Goal: Use online tool/utility: Utilize a website feature to perform a specific function

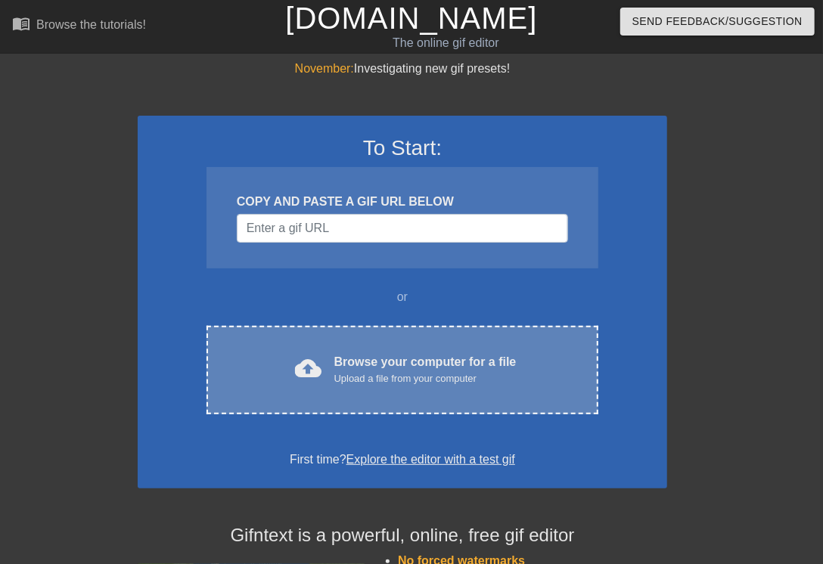
click at [439, 388] on div "cloud_upload Browse your computer for a file Upload a file from your computer C…" at bounding box center [403, 370] width 392 height 89
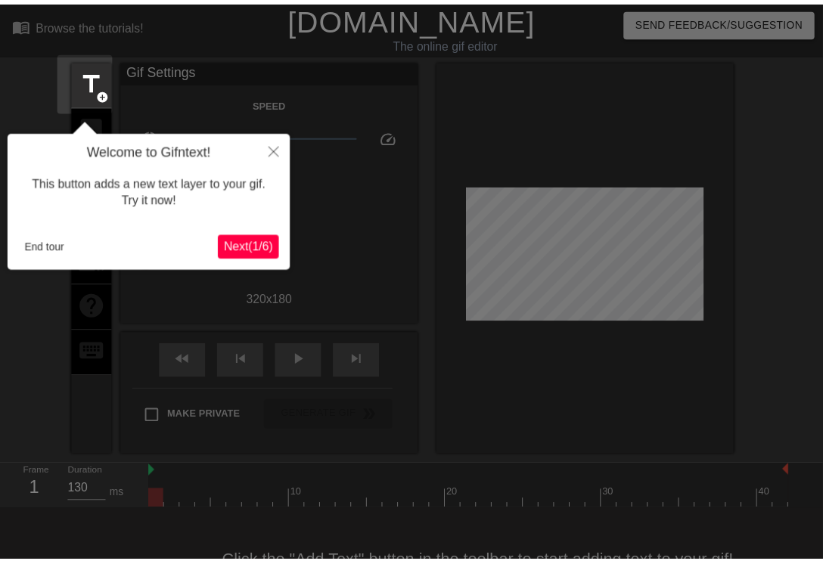
scroll to position [37, 0]
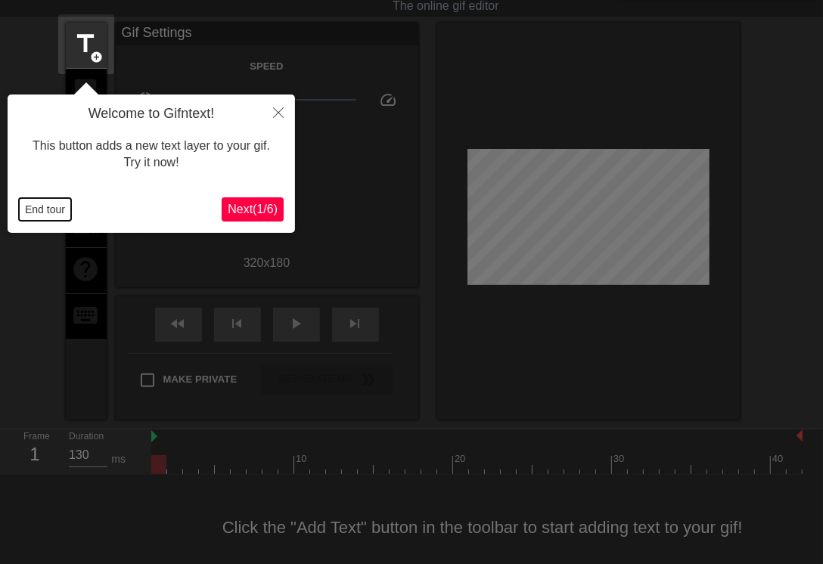
click at [40, 200] on button "End tour" at bounding box center [45, 209] width 52 height 23
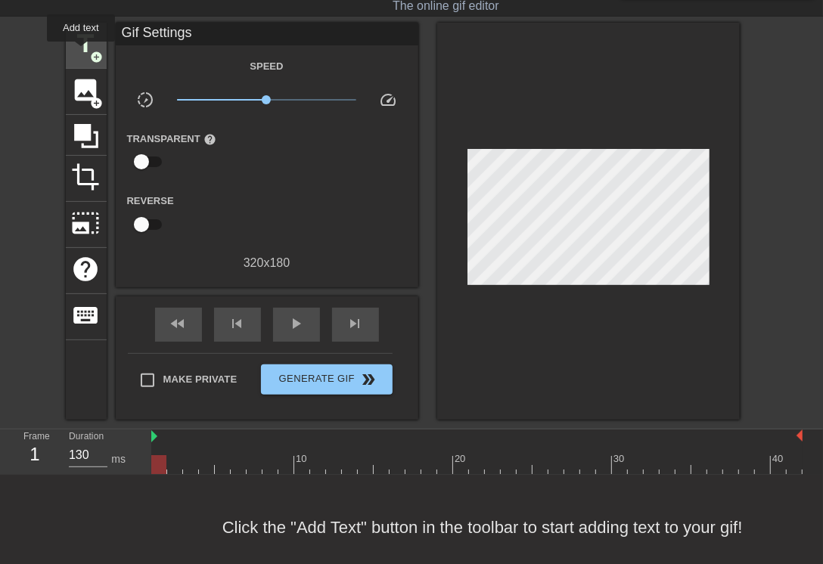
click at [81, 52] on span "title" at bounding box center [86, 44] width 29 height 29
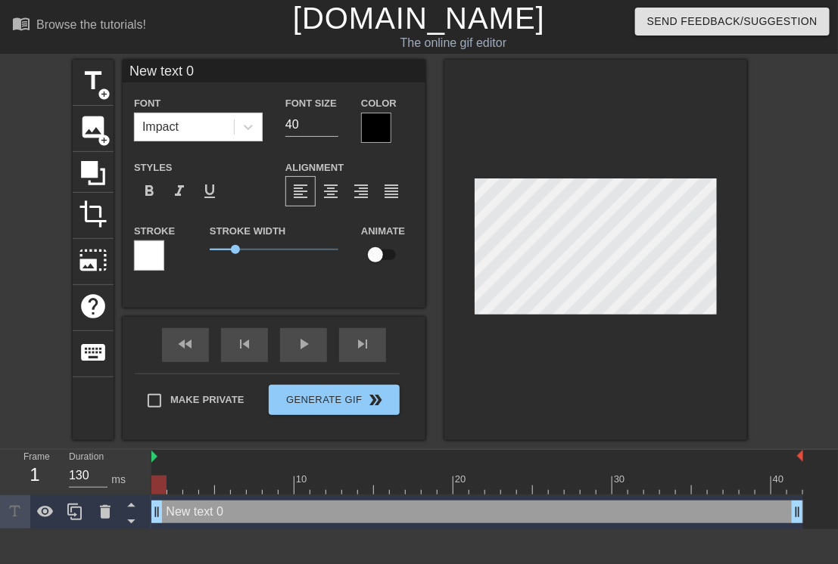
scroll to position [2, 4]
type input "T"
type textarea "T"
type input "To"
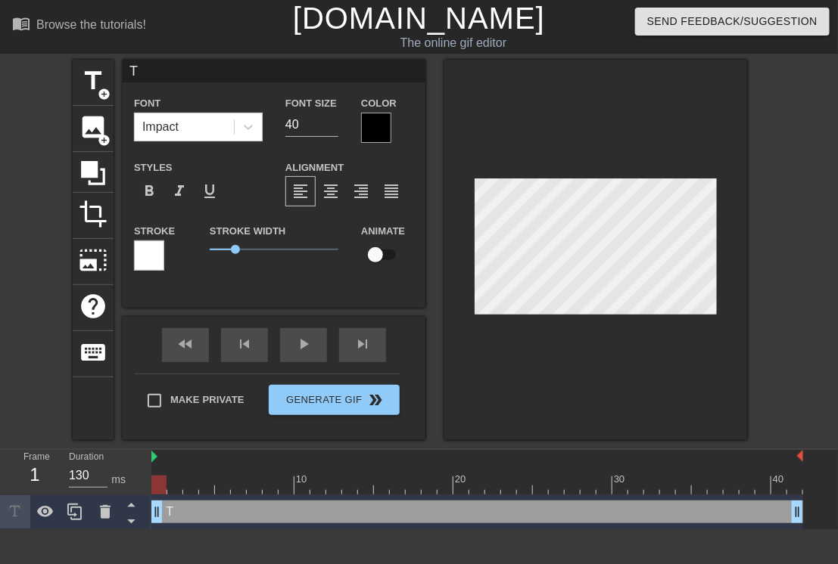
type textarea "To"
type input "[PERSON_NAME]"
type textarea "[PERSON_NAME]"
type input "Toda"
type textarea "Toda"
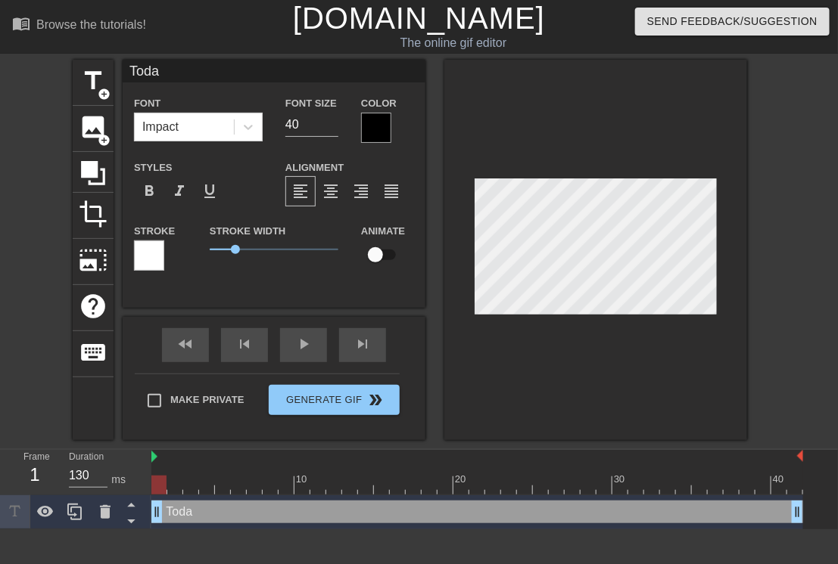
type input "[DATE]"
type textarea "[DATE]"
type input "[DATE],"
type textarea "[DATE],"
type input "[DATE],"
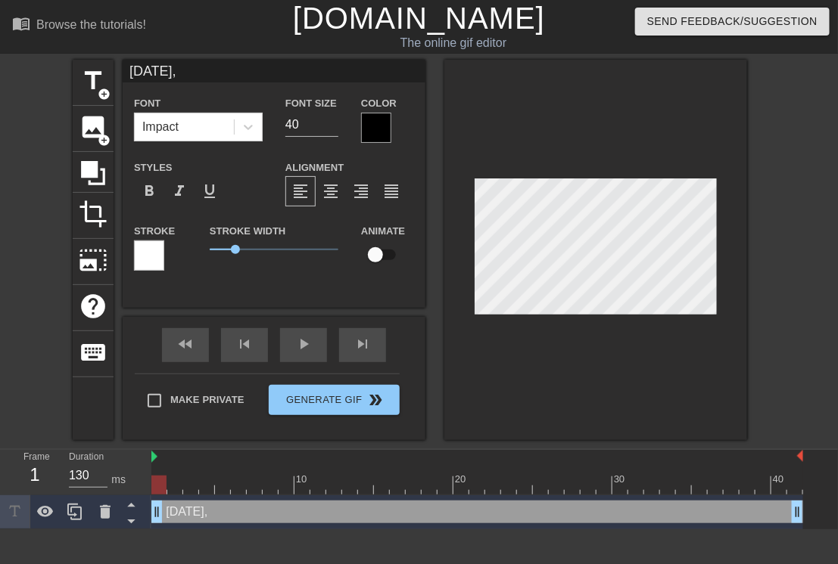
type textarea "[DATE],"
type input "[DATE], S"
type textarea "[DATE], S"
type input "[DATE], Sm"
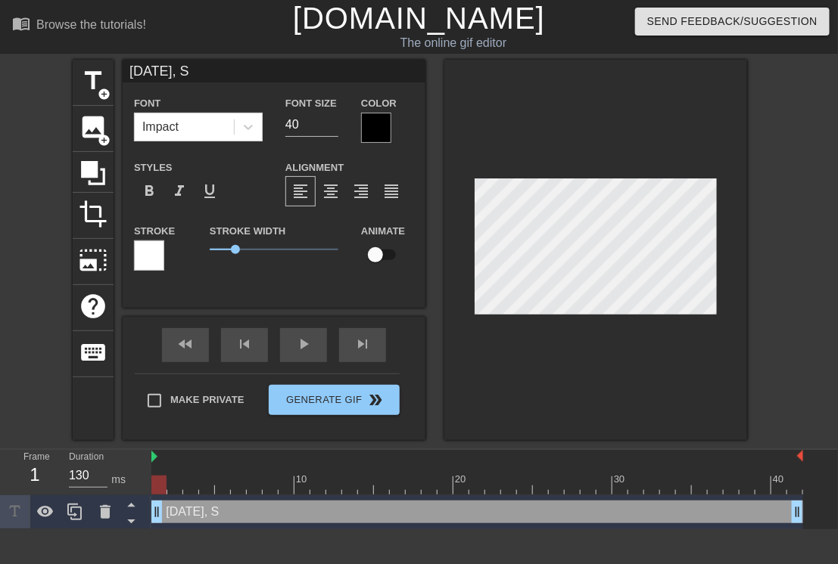
type textarea "[DATE], Sm"
type input "[DATE], Smo"
type textarea "[DATE], Smo"
type input "[DATE], Smok"
type textarea "[DATE], Smok"
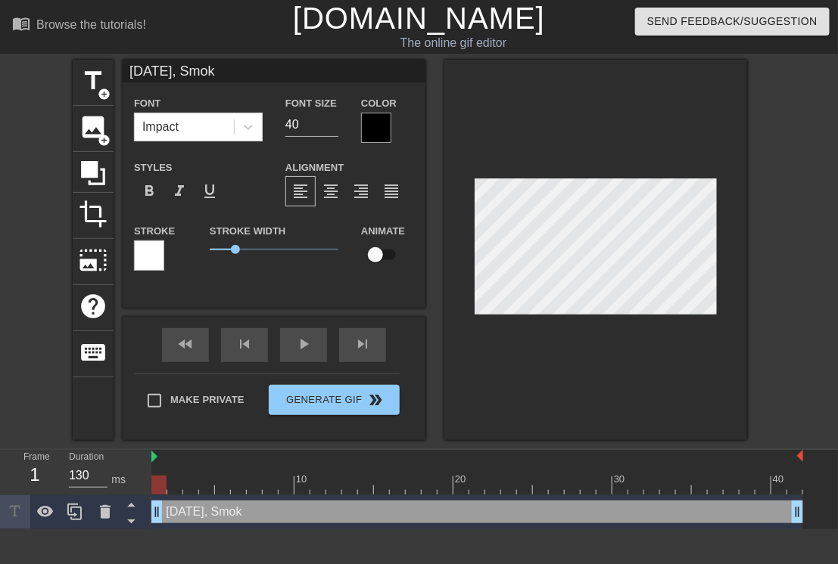
type input "[DATE], Smoki"
type textarea "[DATE], Smoki"
type input "[DATE], Smokin"
type textarea "[DATE], Smokin"
type input "[DATE], Smoking"
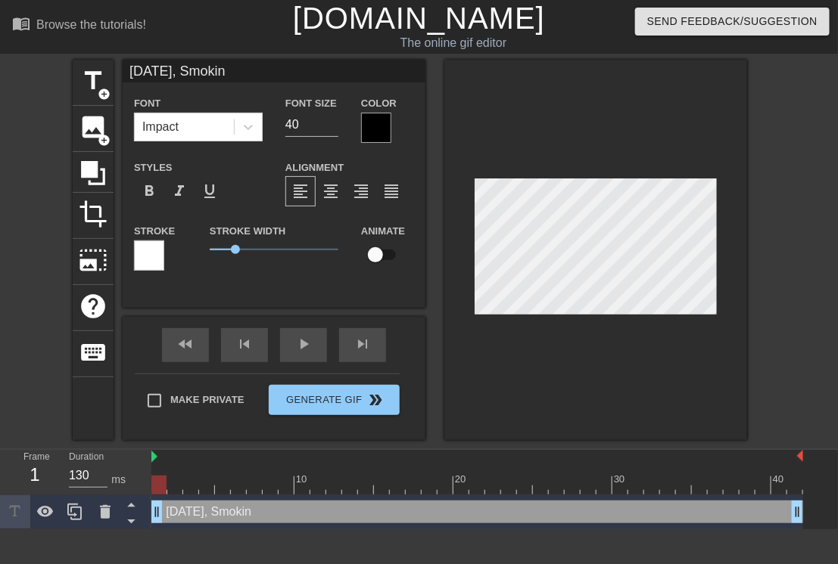
type textarea "[DATE], Smoking"
type input "[DATE], Smoking"
type textarea "[DATE], Smoking"
type input "[DATE], Smoking i"
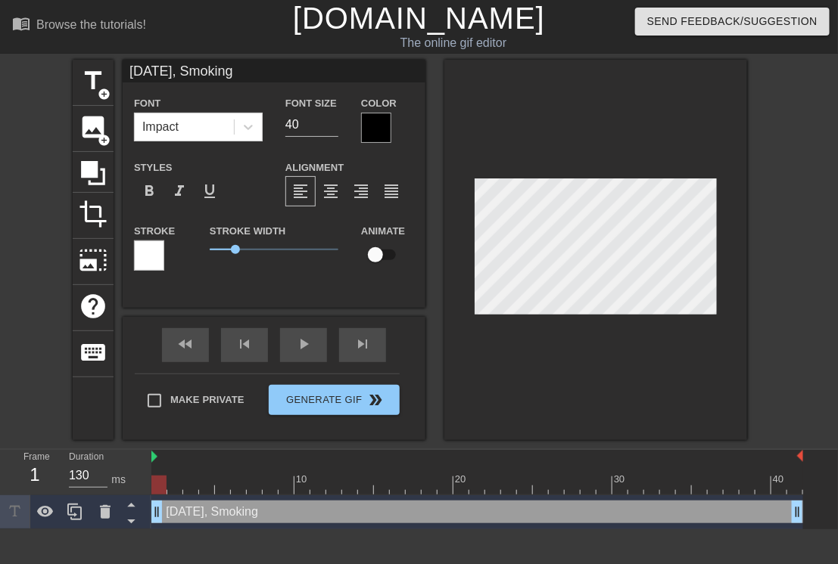
type textarea "[DATE], Smoking i"
type input "[DATE], Smoking is"
type textarea "[DATE], Smoking is"
type input "[DATE], Smoking is"
type textarea "[DATE], Smoking is"
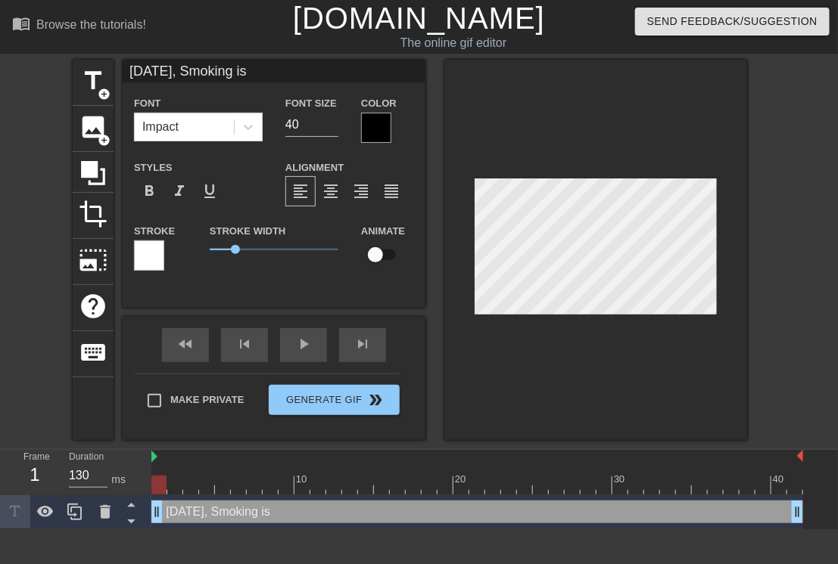
type input "[DATE], Smoking is g"
type textarea "[DATE], Smoking is g"
type input "[DATE], Smoking is go"
type textarea "[DATE], Smoking is go"
type input "[DATE], Smoking is goi"
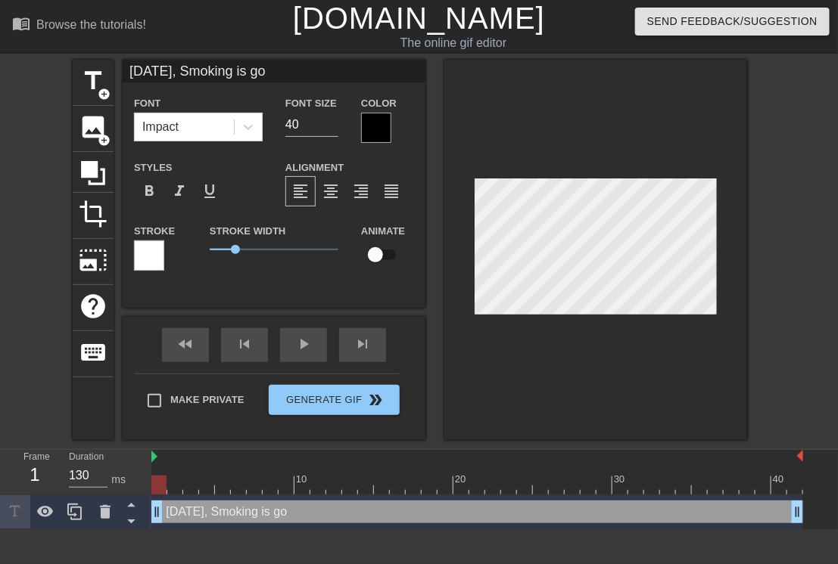
type textarea "[DATE], Smoking is goi"
type input "[DATE], Smoking is go"
type textarea "[DATE], Smoking is go"
type input "[DATE], Smoking is g"
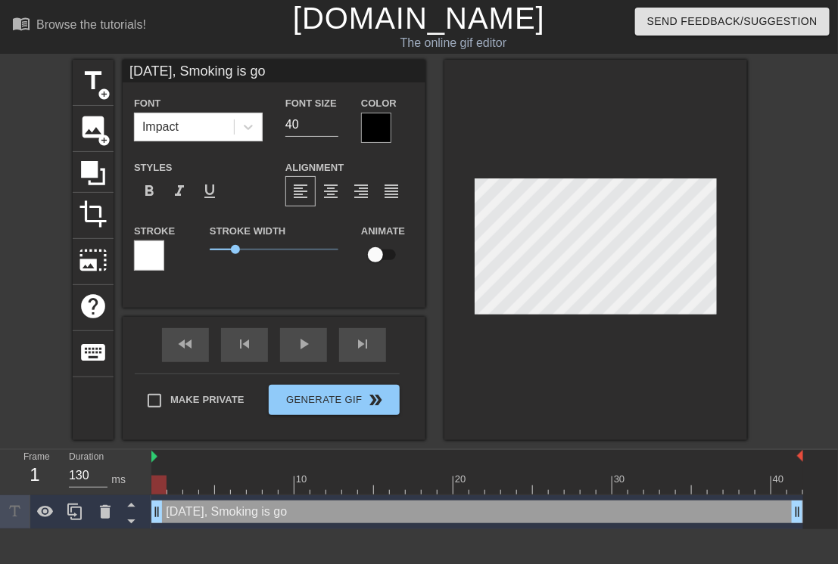
type textarea "[DATE], Smoking is g"
type input "[DATE], Smoking is"
type textarea "[DATE], Smoking is"
type input "[DATE], Smoking is"
type textarea "[DATE], Smoking is"
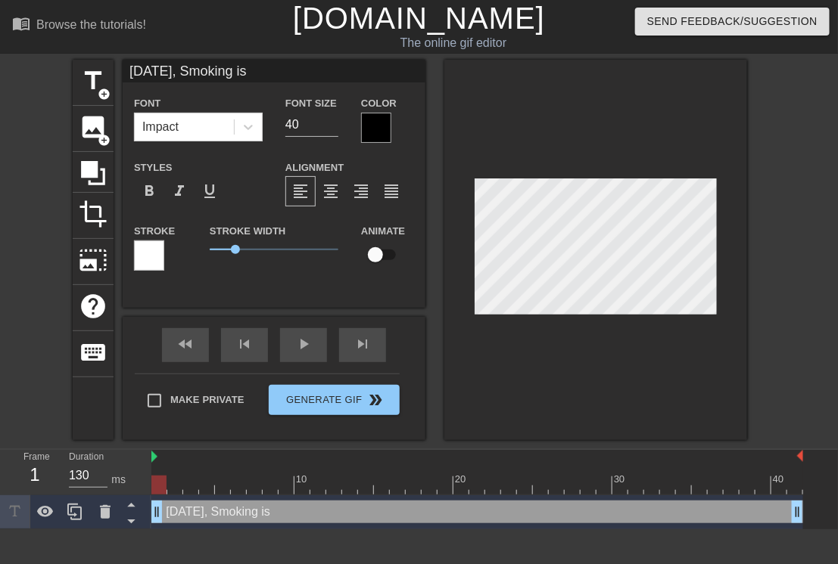
scroll to position [2, 7]
type input "[DATE], Smoking is"
type textarea "[DATE], Smoking is"
type input "[DATE], Smoking isg"
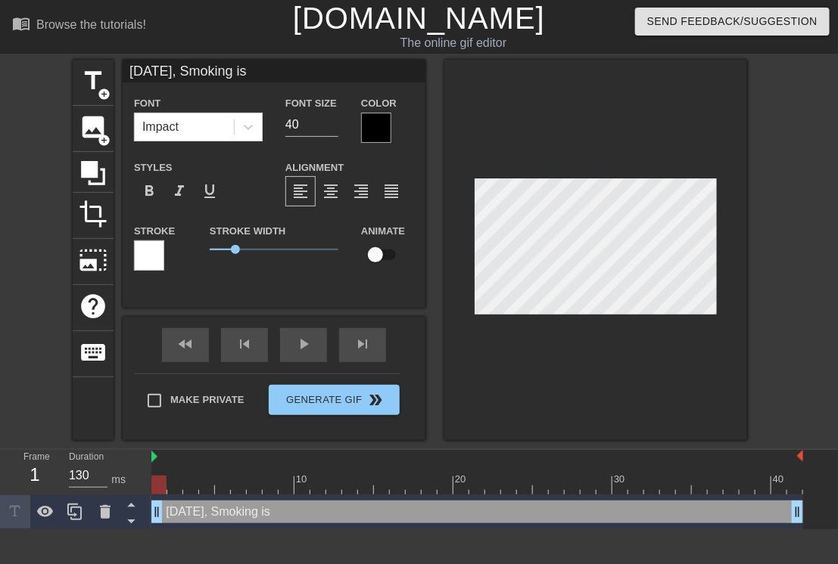
type textarea "[DATE], Smoking is g"
type input "[DATE], Smoking isgo"
type textarea "[DATE], Smoking is go"
type input "[DATE], Smoking isgoi"
type textarea "[DATE], Smoking is goi"
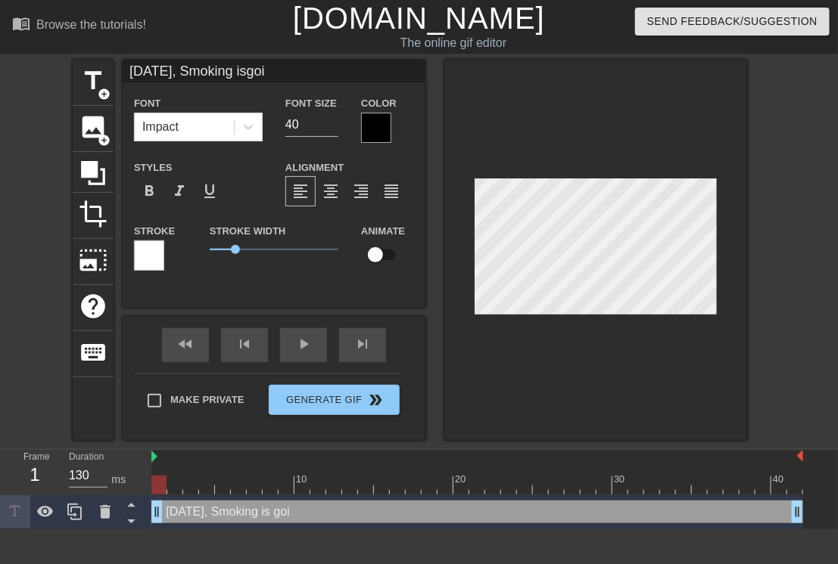
type input "[DATE], Smoking isgoin"
type textarea "[DATE], Smoking is goin"
type input "[DATE], Smoking isgoing"
type textarea "[DATE], Smoking is going"
type input "[DATE], Smoking isgoing"
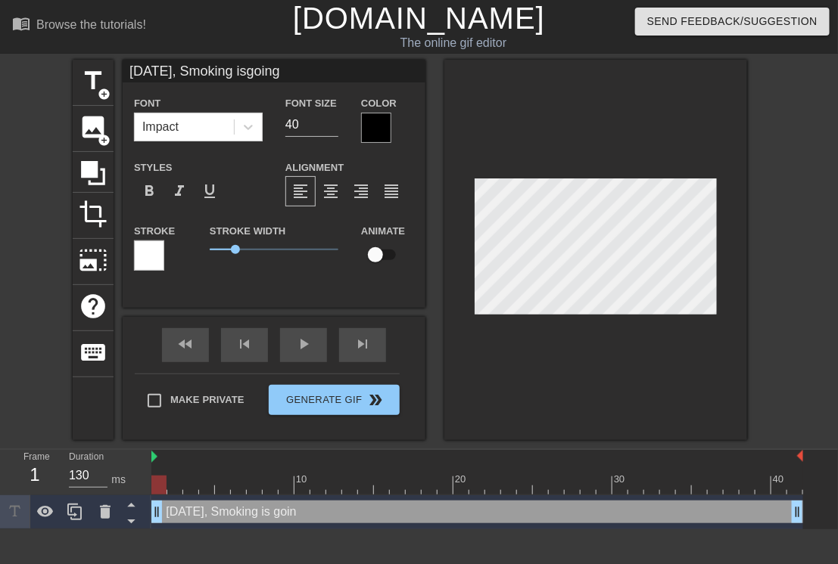
type textarea "[DATE], Smoking is going"
type input "[DATE], Smoking isgoing t"
type textarea "[DATE], Smoking is going t"
type input "[DATE], Smoking isgoing to"
type textarea "[DATE], Smoking is going to"
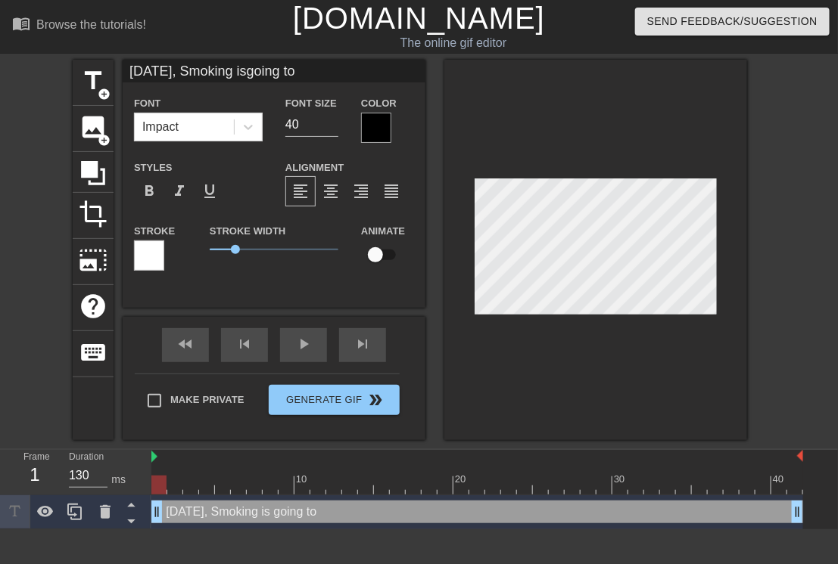
type input "[DATE], Smoking isgoing to"
type textarea "[DATE], Smoking is going to"
type input "[DATE], Smoking isgoing to w"
type textarea "[DATE], Smoking is going to w"
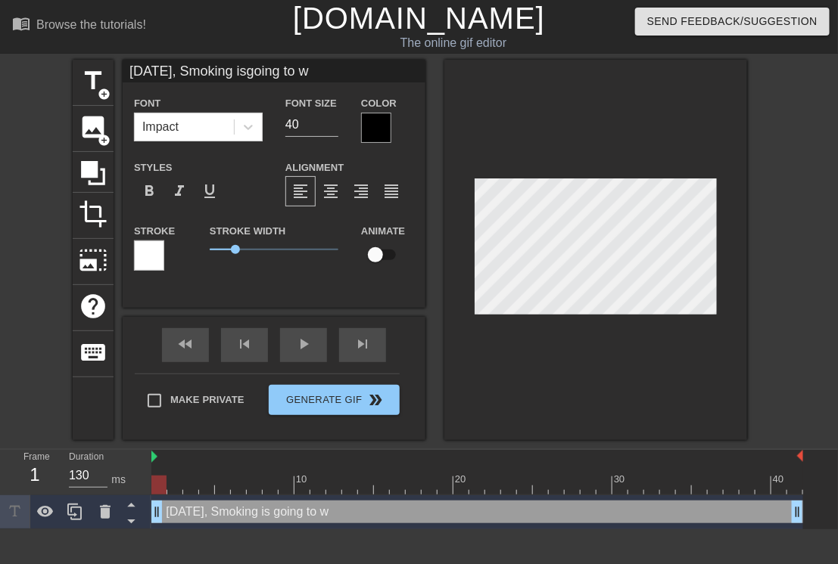
type input "[DATE], Smoking isgoing to ws"
type textarea "[DATE], Smoking is going to ws"
type input "[DATE], Smoking isgoing to w"
type textarea "[DATE], Smoking is going to w"
type input "[DATE], Smoking isgoing to"
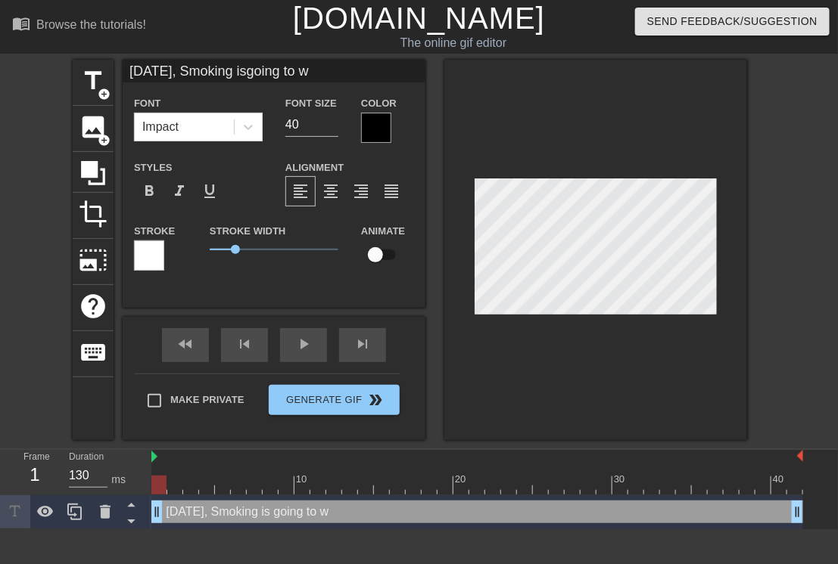
type textarea "[DATE], Smoking is going to"
type input "[DATE], Smoking isgoing to s"
type textarea "[DATE], Smoking is going to s"
type input "[DATE], Smoking isgoing to sa"
type textarea "[DATE], Smoking is going to sa"
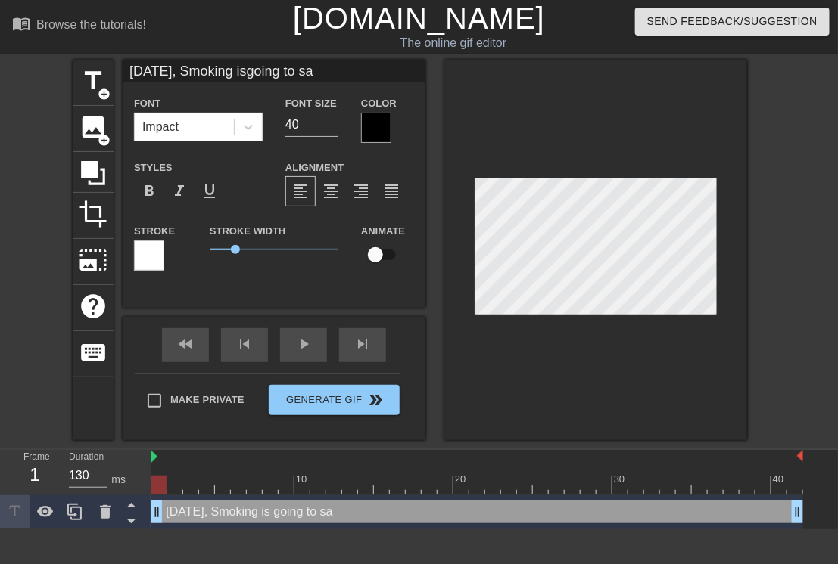
type input "[DATE], Smoking isgoing to sav"
type textarea "[DATE], Smoking is going to sav"
type input "[DATE], Smoking isgoing to save"
type textarea "[DATE], Smoking is going to save"
type input "[DATE], Smoking isgoing to save"
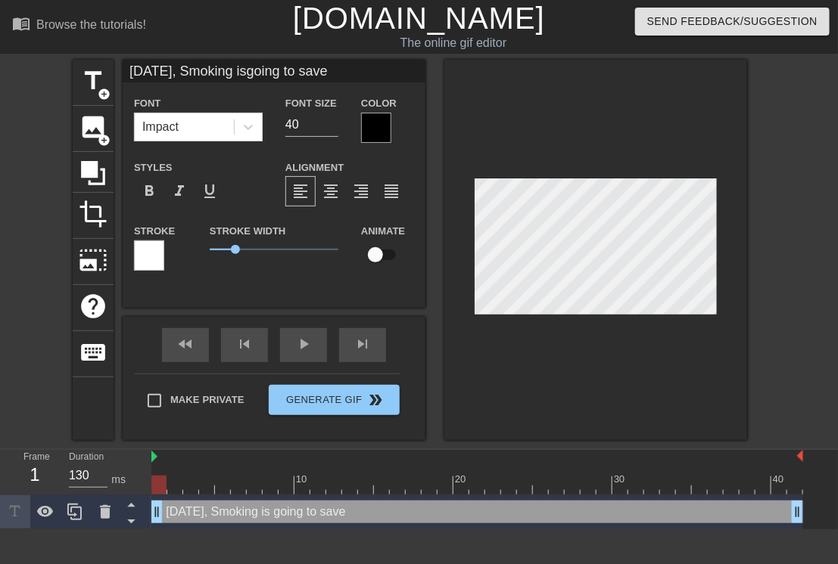
type textarea "[DATE], Smoking is going to save"
type input "[DATE], Smoking isgoing to save l"
type textarea "[DATE], Smoking is going to save l"
type input "[DATE], Smoking isgoing to save li"
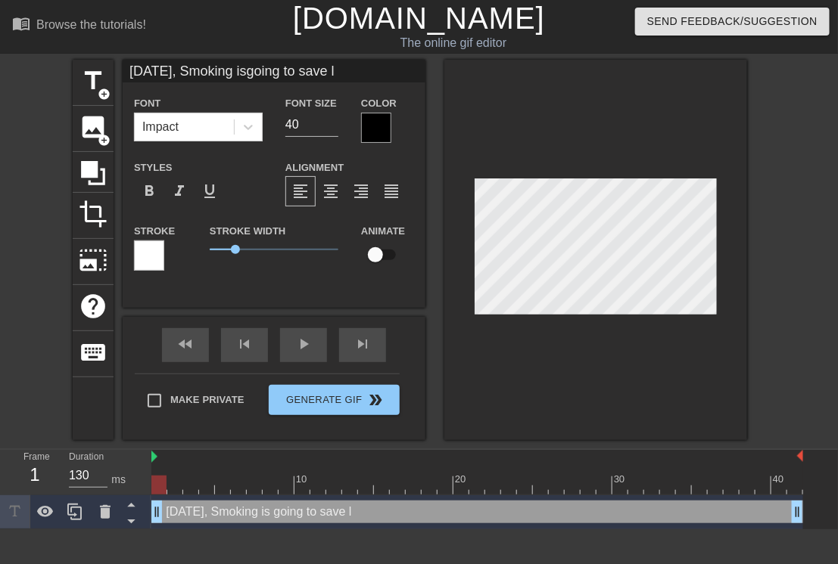
type textarea "[DATE], Smoking is going to save li"
type input "[DATE], Smoking isgoing to save liv"
type textarea "[DATE], Smoking is going to save liv"
type input "[DATE], Smoking isgoing to save live"
type textarea "[DATE], Smoking is going to save live"
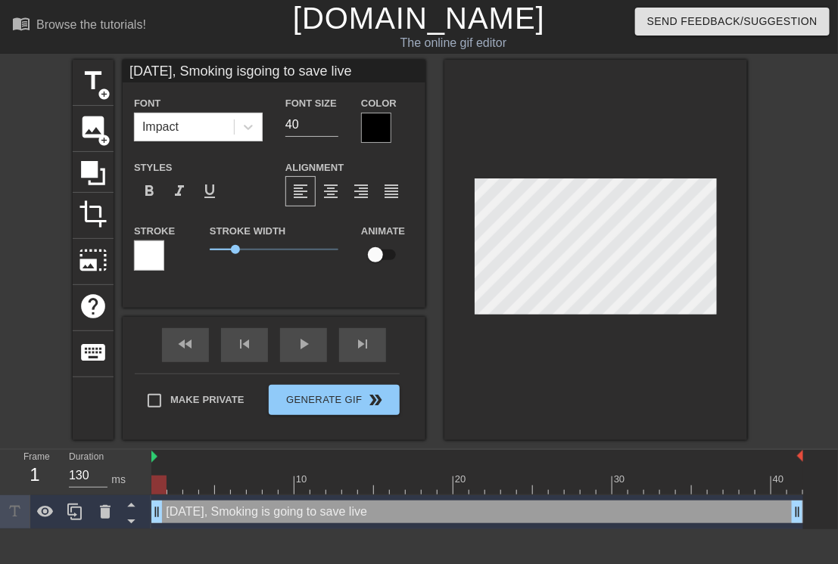
type input "[DATE], Smoking isgoing to save lives"
type textarea "[DATE], Smoking is going to save lives"
click at [382, 132] on div at bounding box center [376, 128] width 30 height 30
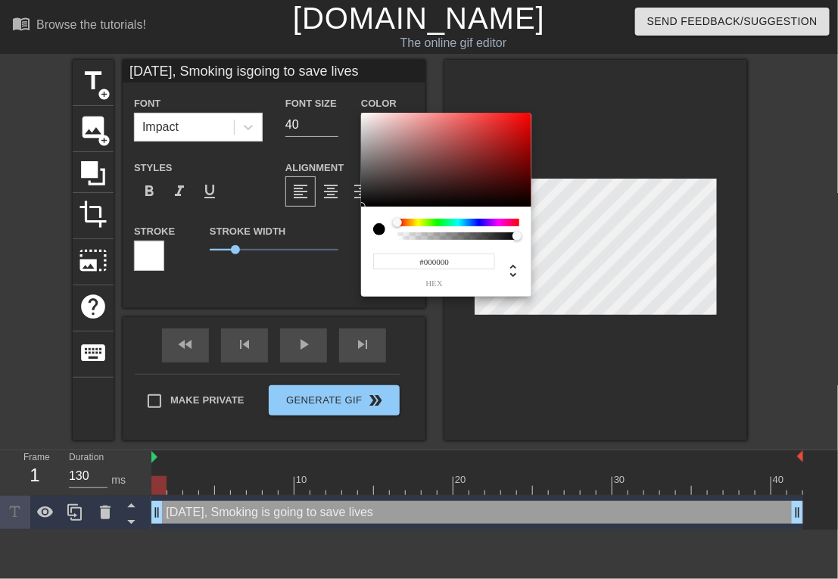
type input "[DATE], Smoking isgoing to save lives"
type input "#B09A9A"
type input "[DATE], Smoking isgoing to save lives"
type input "#BDAAAA"
type input "[DATE], Smoking isgoing to save lives"
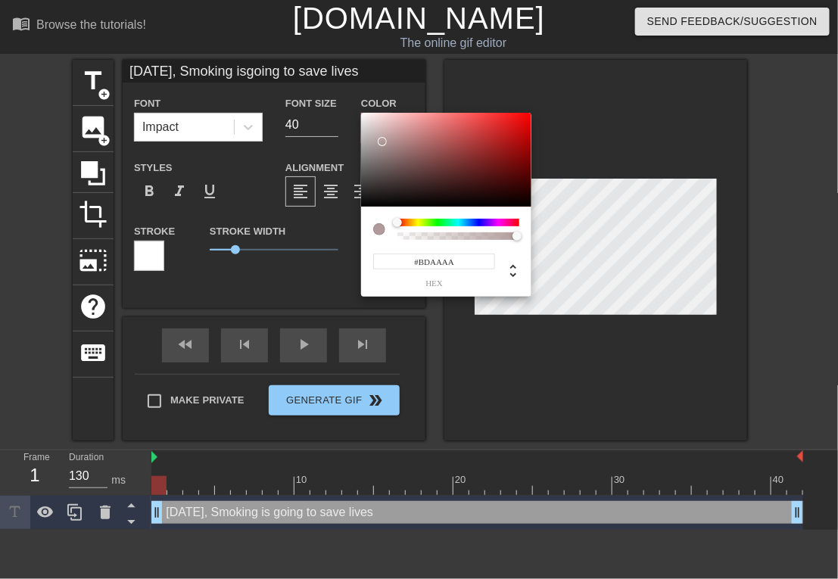
type input "#FFFFFF"
type input "[DATE], Smoking isgoing to save lives"
type input "#F4F4F4"
type input "[DATE], Smoking isgoing to save lives"
type input "#F2F2F2"
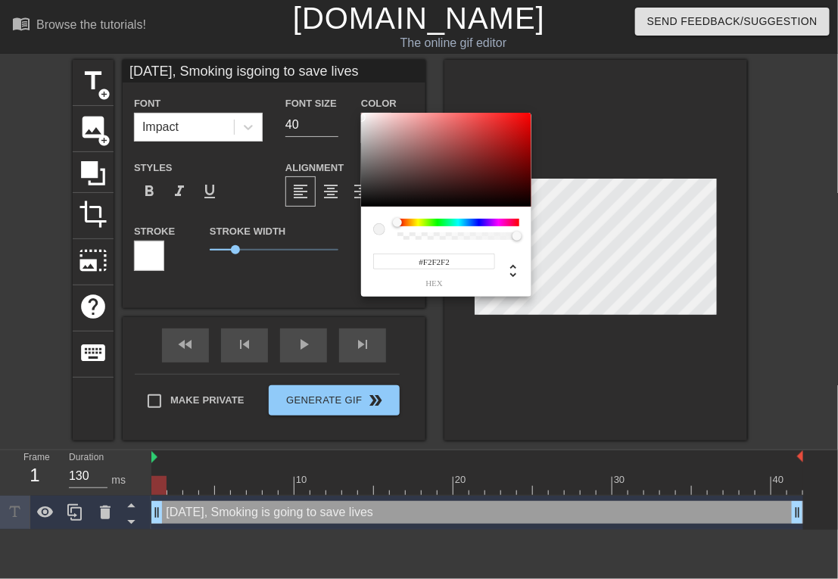
type input "[DATE], Smoking isgoing to save lives"
type input "#F6F6F6"
type input "[DATE], Smoking isgoing to save lives"
type input "#F43535"
type input "[DATE], Smoking isgoing to save lives"
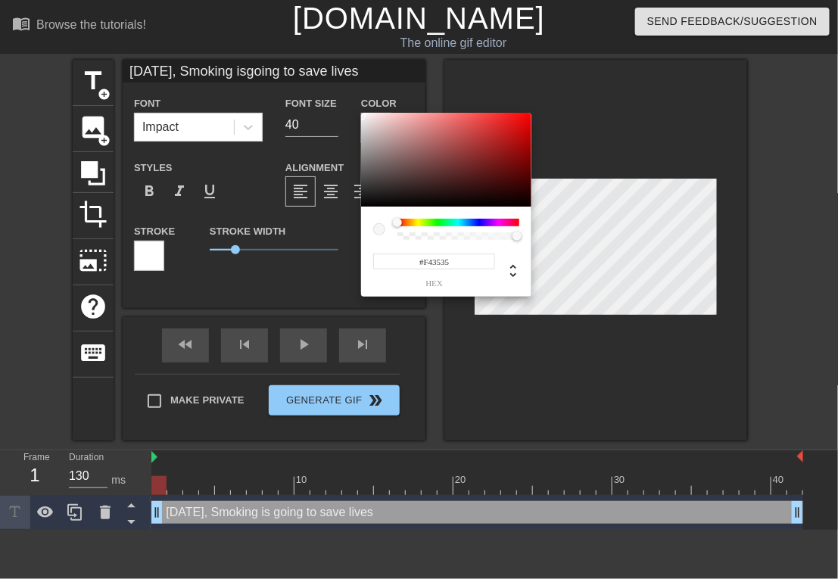
type input "#ECE8E8"
type input "[DATE], Smoking isgoing to save lives"
type input "#E6DEDE"
type input "[DATE], Smoking isgoing to save lives"
type input "#E2DADA"
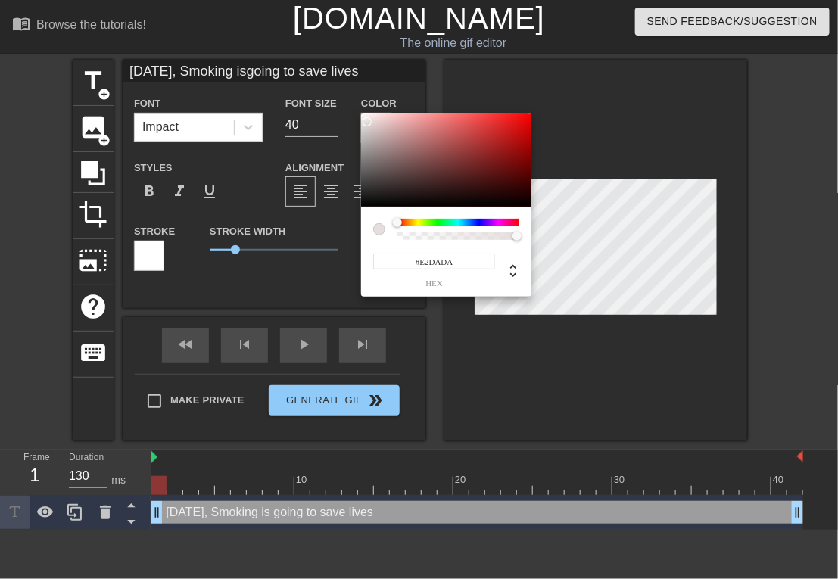
type input "[DATE], Smoking isgoing to save lives"
type input "#DED5D5"
type input "[DATE], Smoking isgoing to save lives"
type input "#DED4D4"
type input "[DATE], Smoking isgoing to save lives"
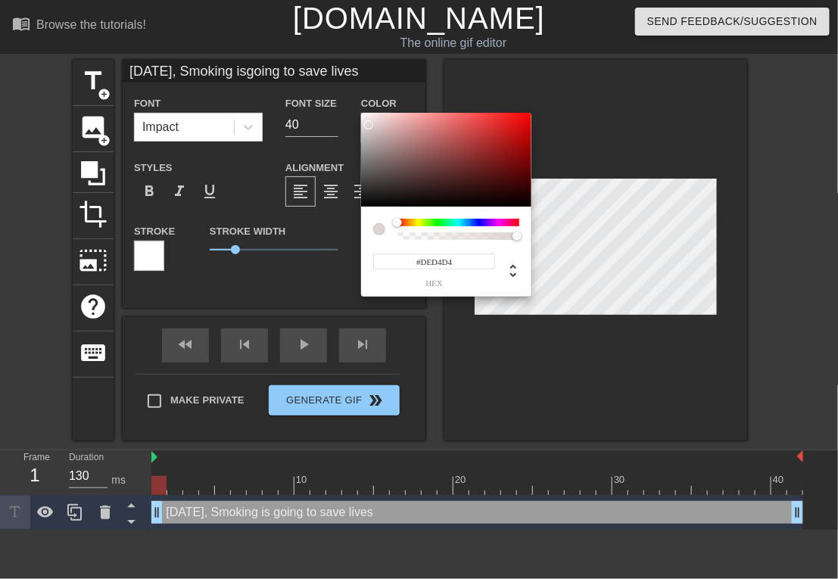
type input "#DED3D3"
type input "[DATE], Smoking isgoing to save lives"
type input "#DED1D1"
type input "[DATE], Smoking isgoing to save lives"
type input "#E2D5D5"
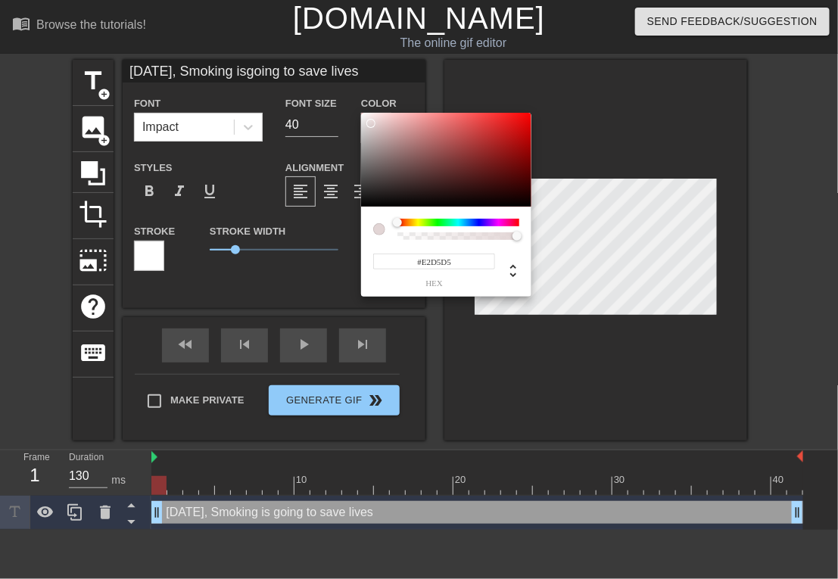
type input "[DATE], Smoking isgoing to save lives"
type input "#E4D7D7"
type input "[DATE], Smoking isgoing to save lives"
type input "#E8DBDB"
type input "[DATE], Smoking isgoing to save lives"
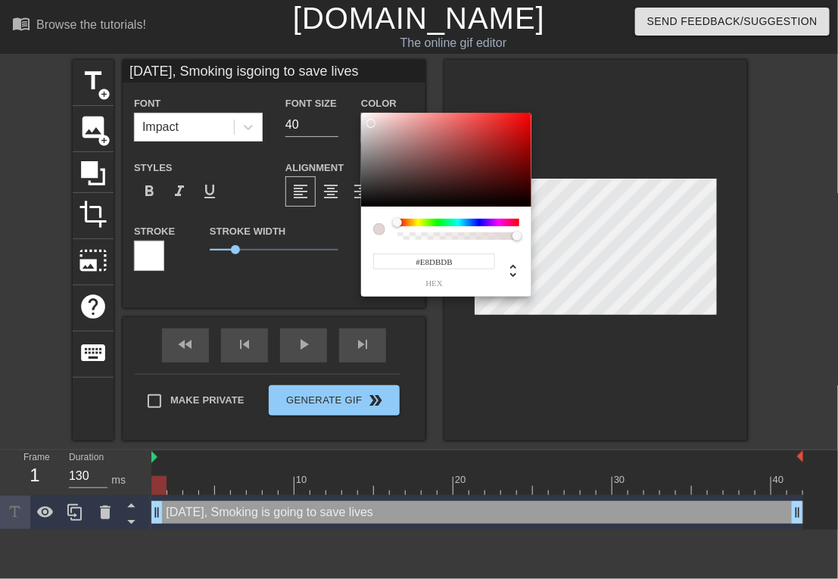
type input "#EADDDD"
drag, startPoint x: 383, startPoint y: 141, endPoint x: 371, endPoint y: 120, distance: 24.4
click at [371, 120] on div at bounding box center [446, 160] width 170 height 94
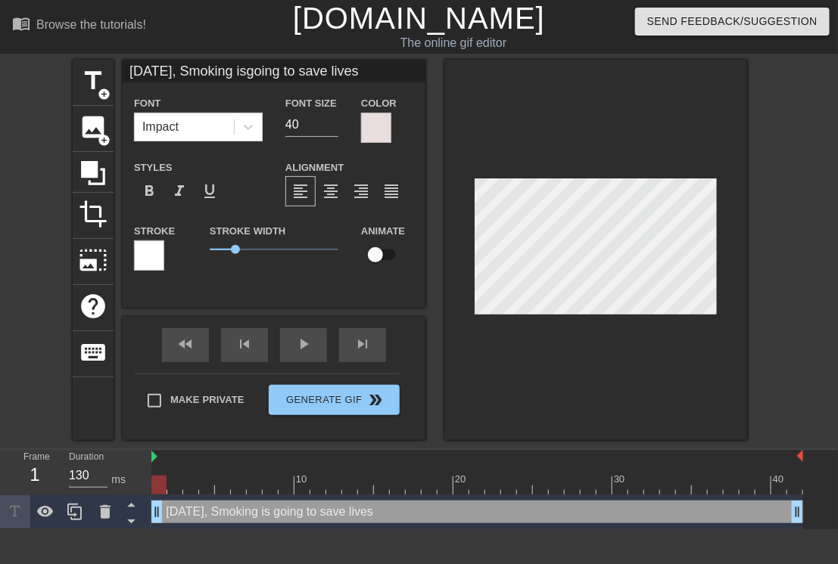
click at [381, 131] on div at bounding box center [376, 128] width 30 height 30
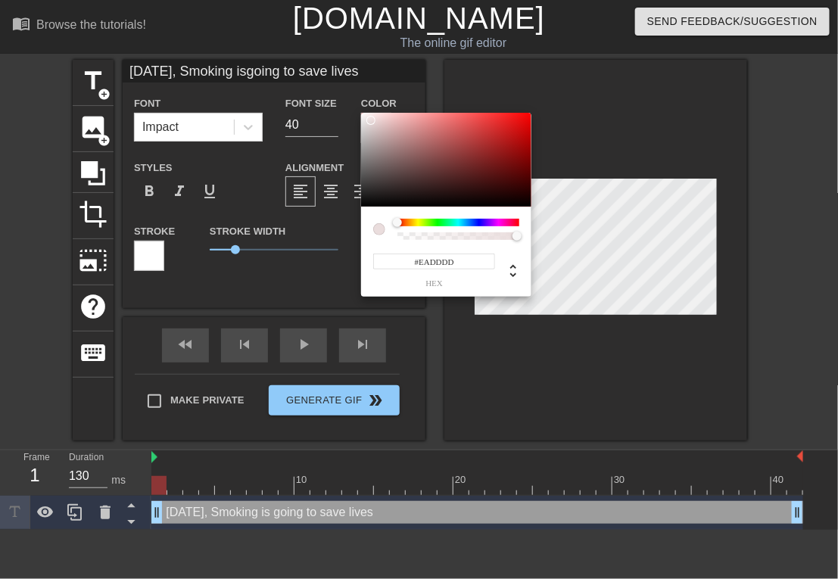
type input "[DATE], Smoking isgoing to save lives"
type input "#E2EADD"
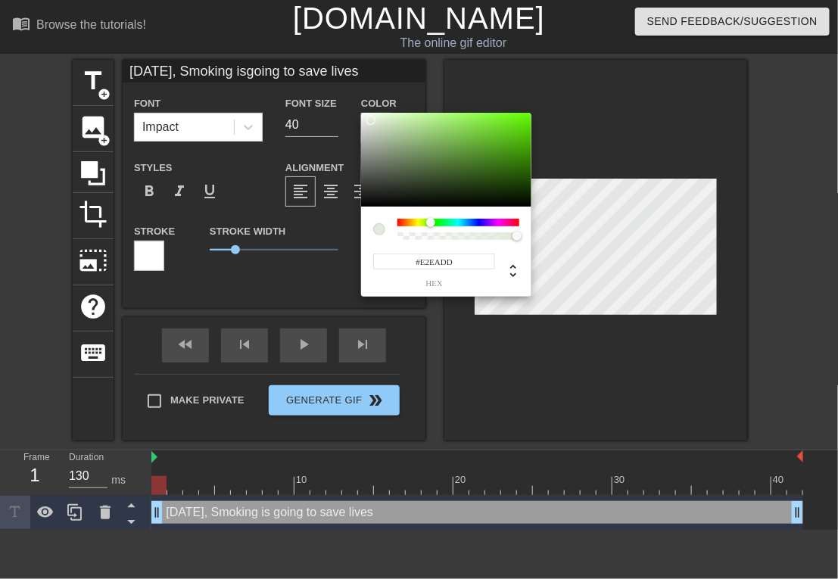
click at [430, 225] on div at bounding box center [458, 223] width 122 height 8
type input "[DATE], Smoking isgoing to save lives"
type input "#5FD317"
click at [513, 129] on div at bounding box center [446, 160] width 170 height 94
type input "[DATE], Smoking isgoing to save lives"
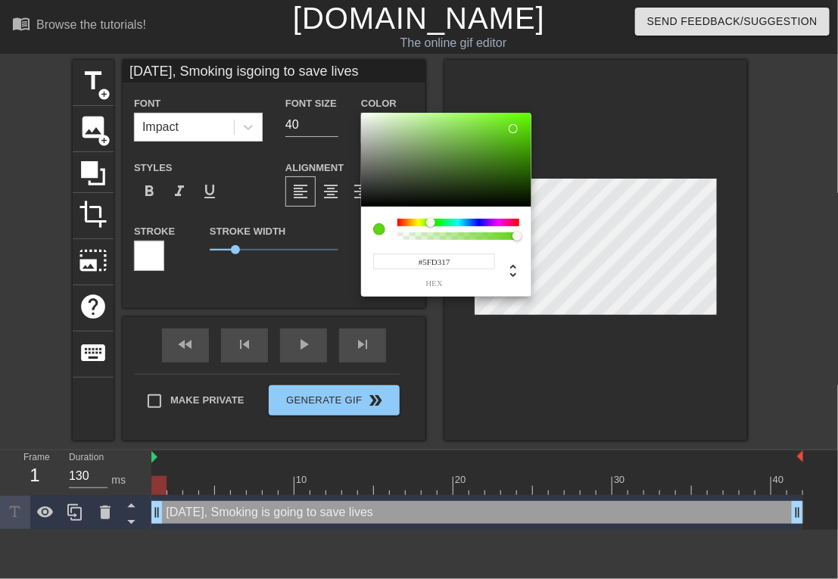
type input "#62E611"
click at [519, 122] on div at bounding box center [446, 160] width 170 height 94
type input "[DATE], Smoking isgoing to save lives"
type input "#61DA17"
click at [513, 126] on div at bounding box center [446, 160] width 170 height 94
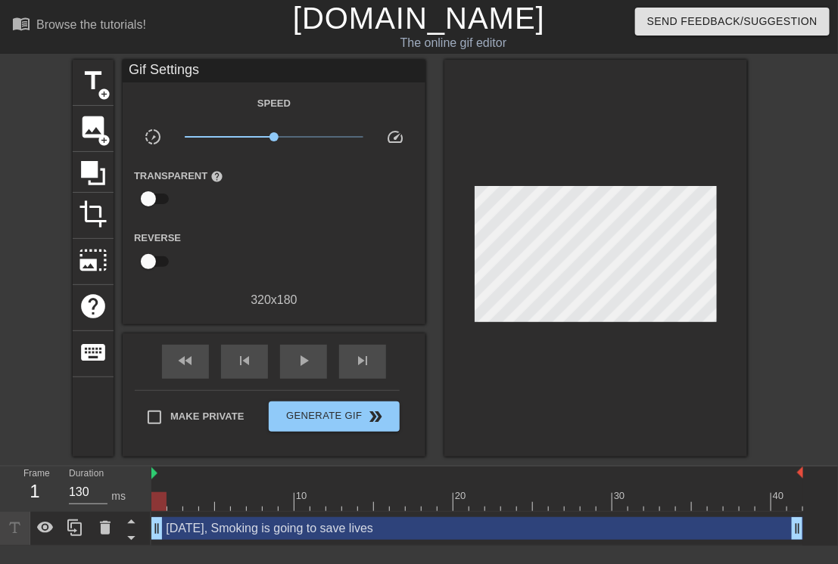
click at [152, 399] on div "Make Private Generate Gif double_arrow" at bounding box center [267, 420] width 265 height 60
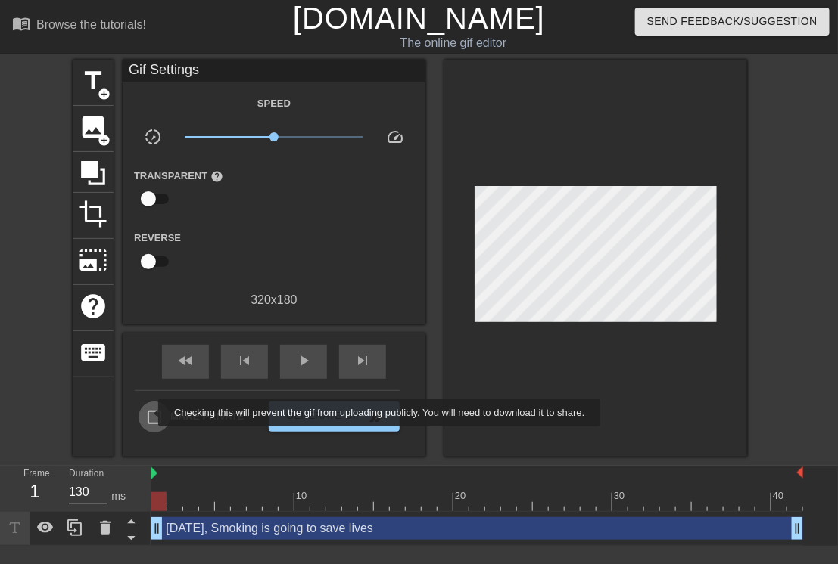
click at [148, 413] on input "Make Private" at bounding box center [154, 418] width 32 height 32
checkbox input "true"
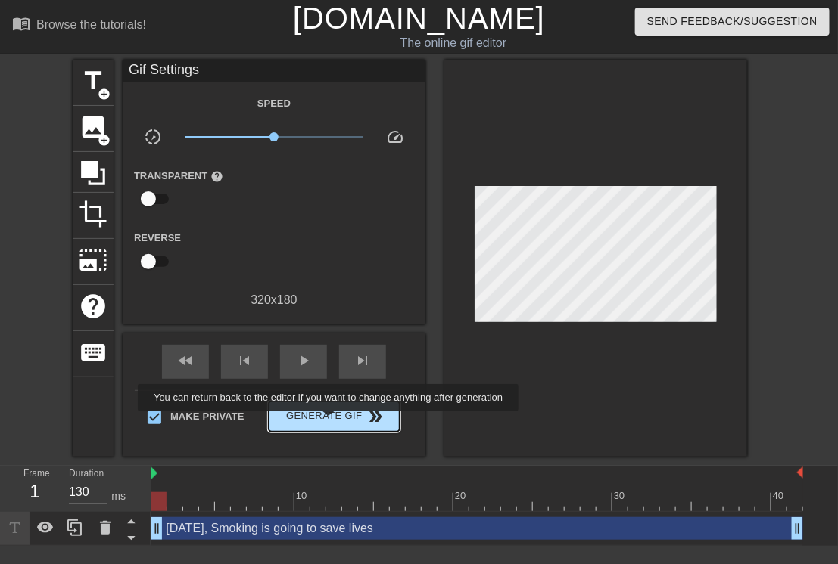
click at [330, 422] on span "Generate Gif double_arrow" at bounding box center [334, 417] width 119 height 18
